Goal: Information Seeking & Learning: Learn about a topic

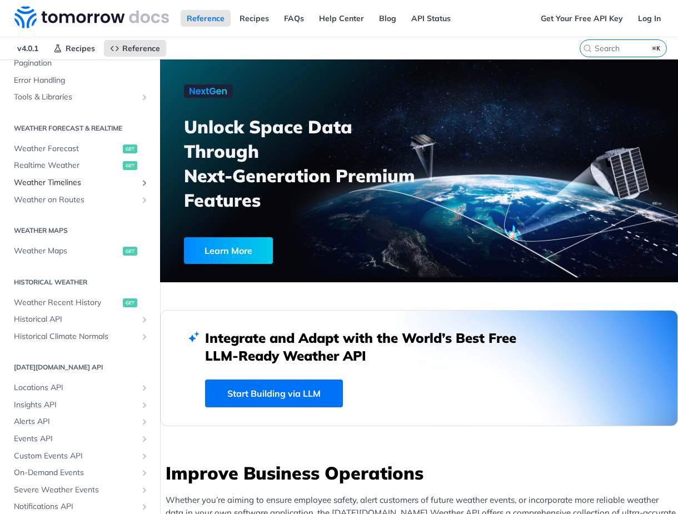
scroll to position [224, 0]
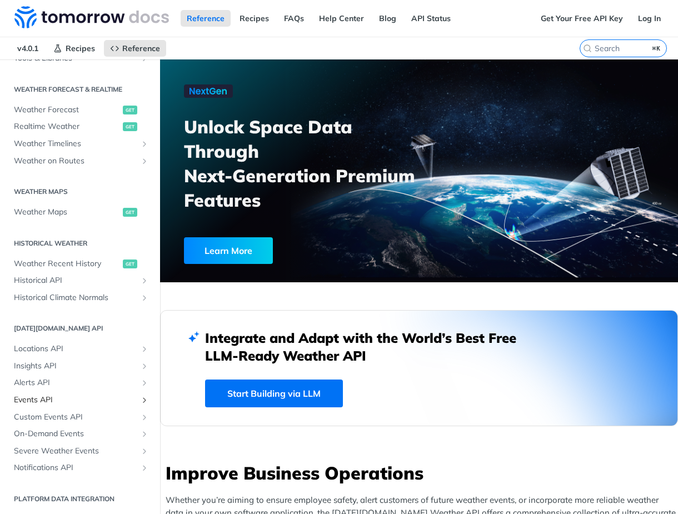
click at [42, 396] on span "Events API" at bounding box center [75, 399] width 123 height 11
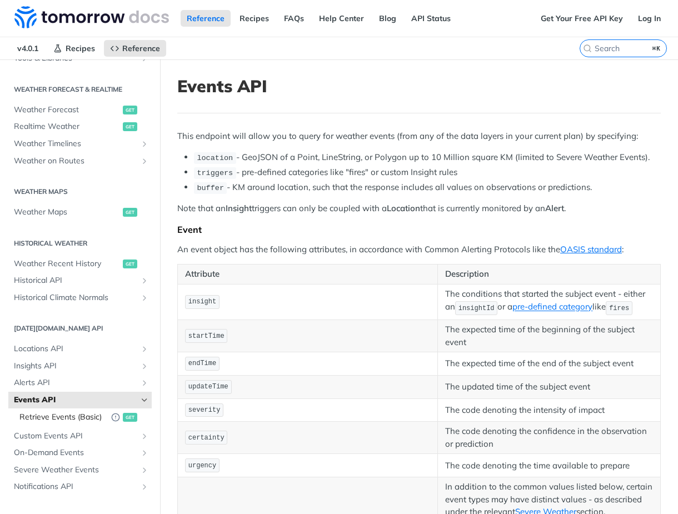
click at [63, 417] on span "Retrieve Events (Basic)" at bounding box center [62, 417] width 86 height 11
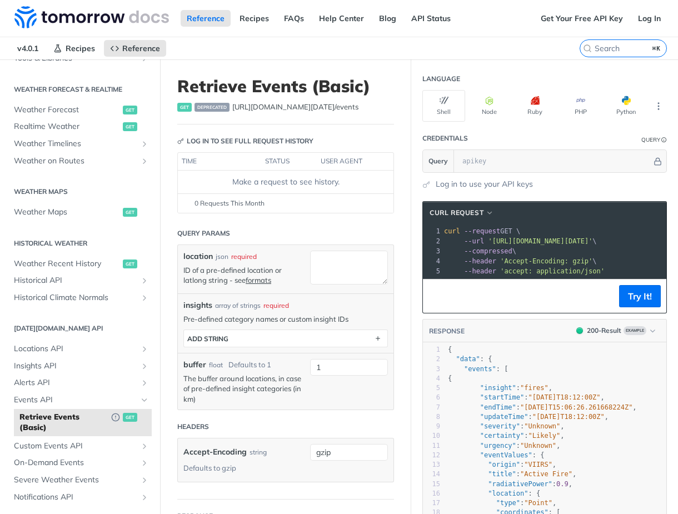
scroll to position [253, 0]
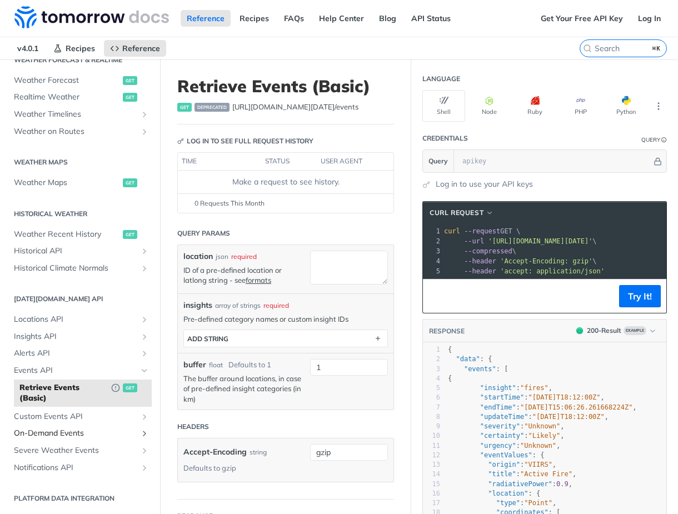
click at [84, 431] on span "On-Demand Events" at bounding box center [75, 433] width 123 height 11
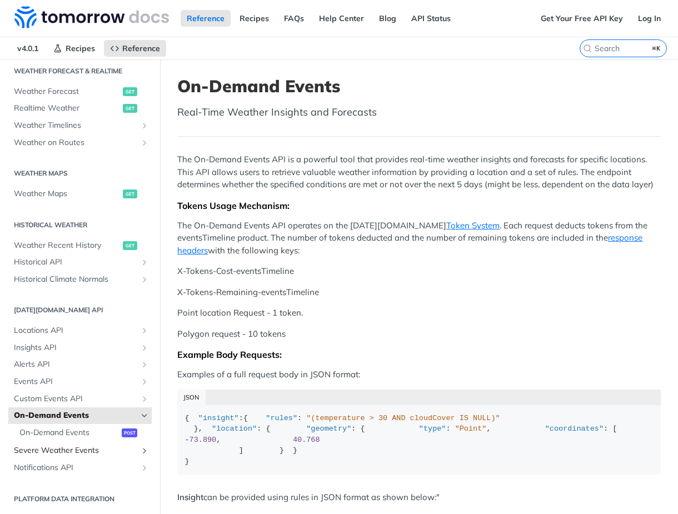
click at [79, 449] on span "Severe Weather Events" at bounding box center [75, 450] width 123 height 11
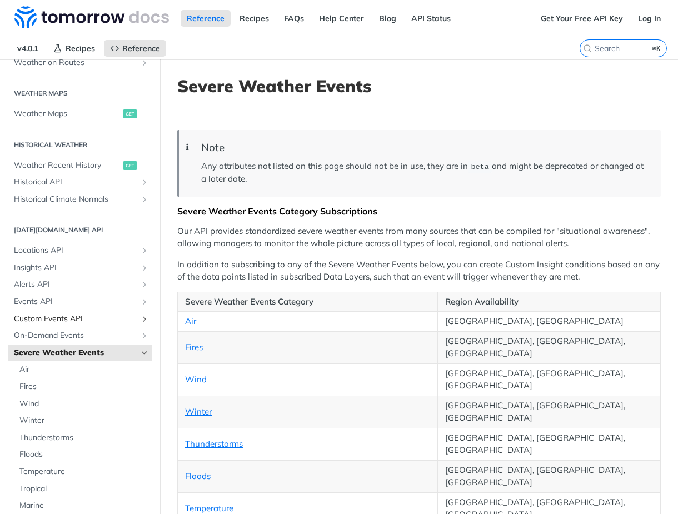
scroll to position [412, 0]
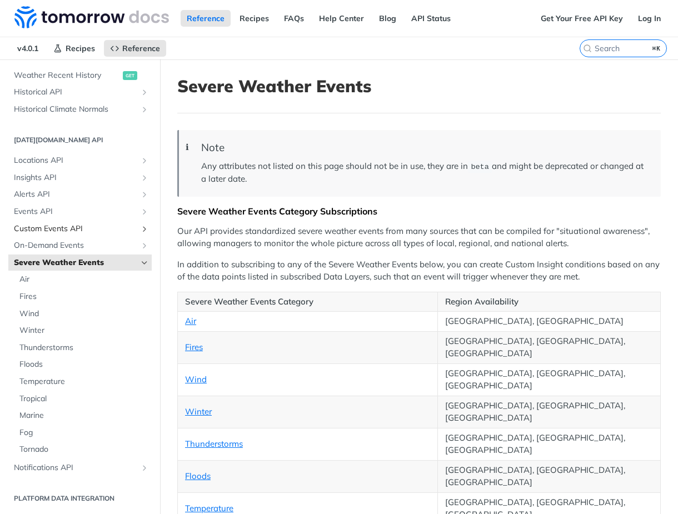
click at [68, 229] on span "Custom Events API" at bounding box center [75, 228] width 123 height 11
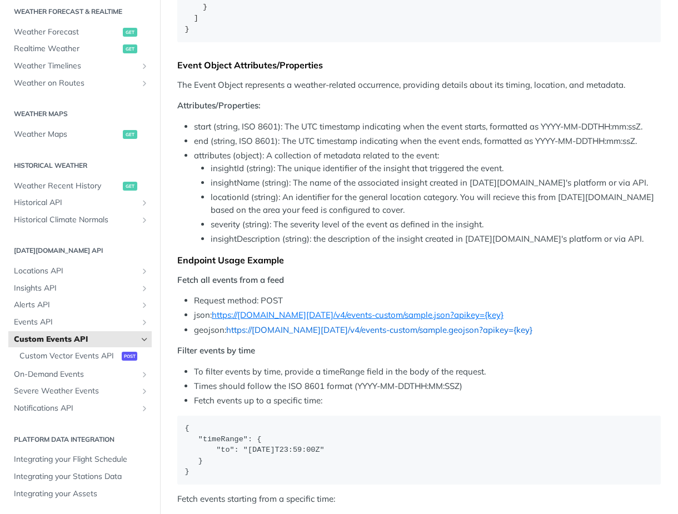
scroll to position [997, 0]
